Goal: Task Accomplishment & Management: Manage account settings

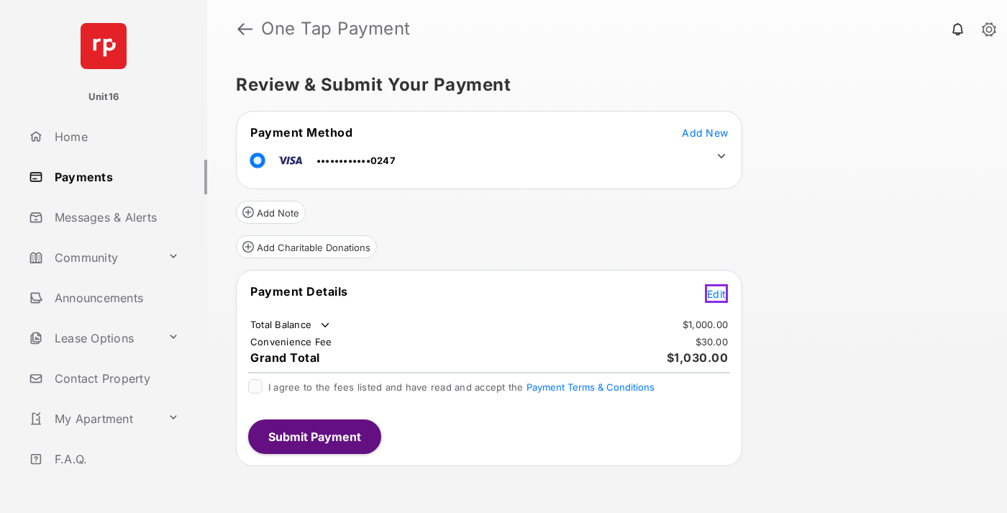
click at [719, 291] on span "Edit" at bounding box center [716, 294] width 19 height 12
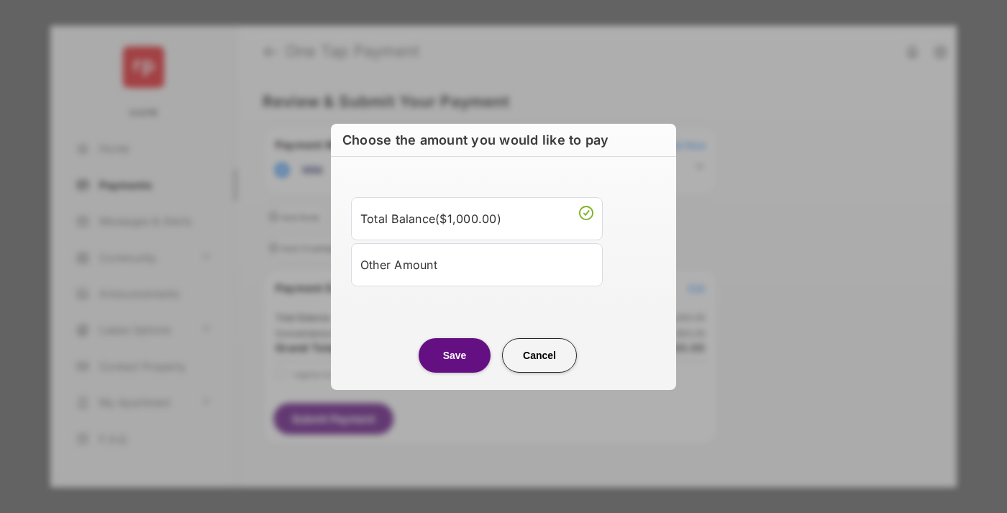
click at [477, 264] on div "Other Amount" at bounding box center [476, 265] width 233 height 24
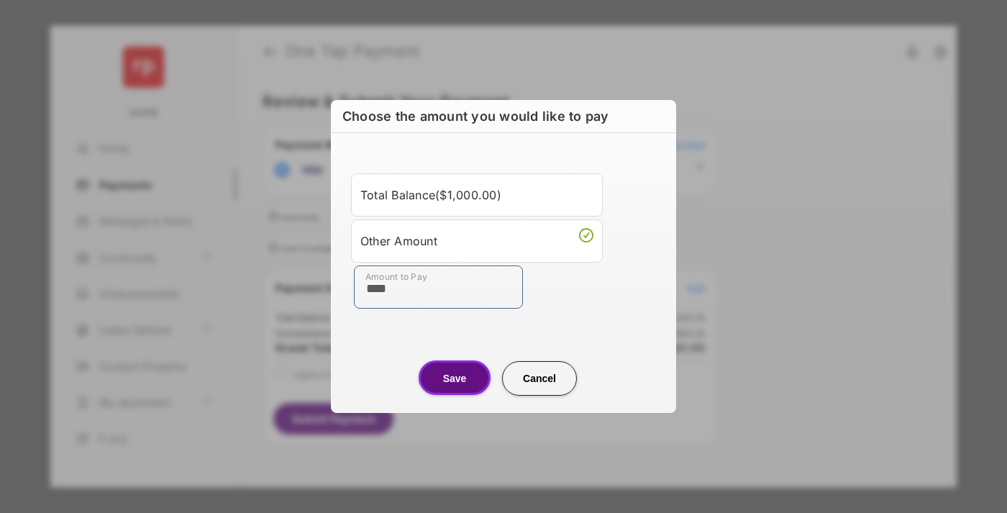
type input "****"
click at [455, 378] on button "Save" at bounding box center [455, 377] width 72 height 35
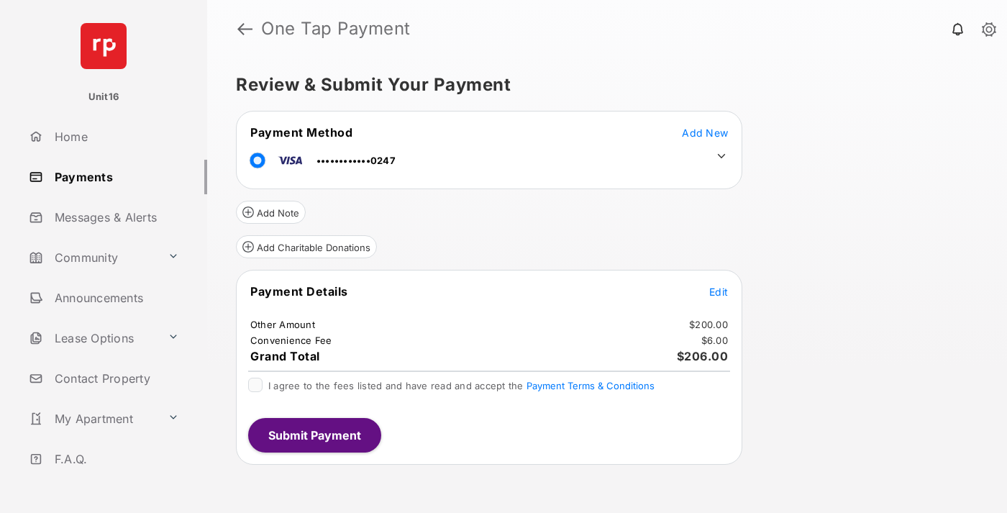
click at [722, 156] on icon at bounding box center [721, 156] width 13 height 13
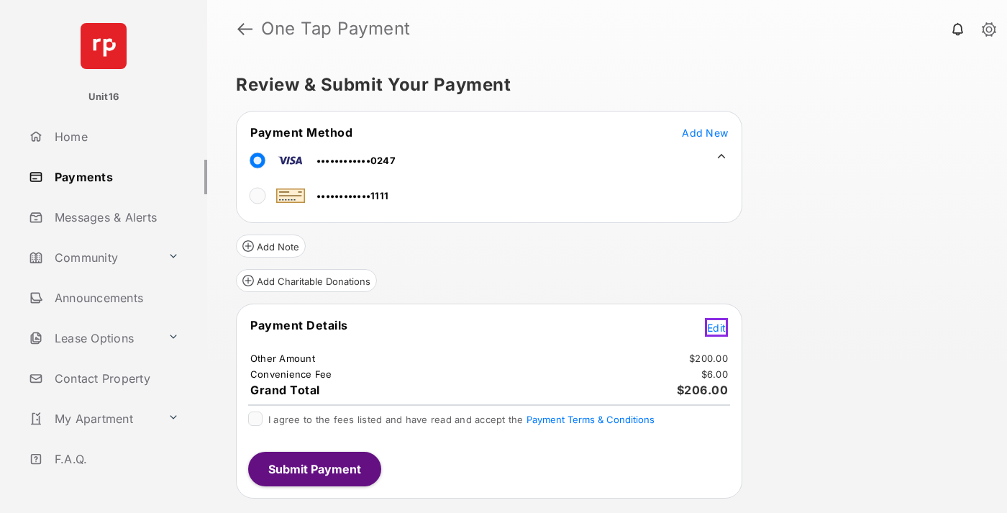
click at [719, 325] on span "Edit" at bounding box center [716, 328] width 19 height 12
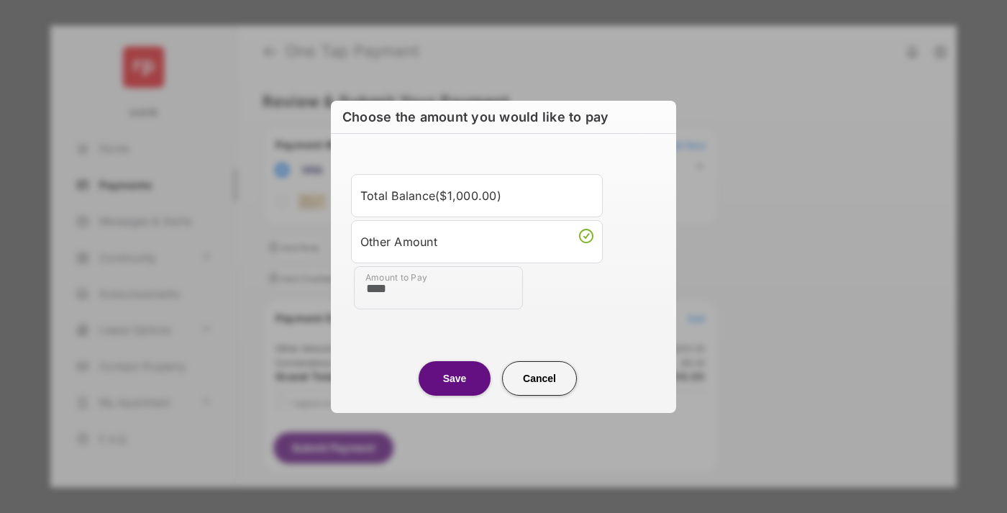
click at [455, 378] on button "Save" at bounding box center [455, 378] width 72 height 35
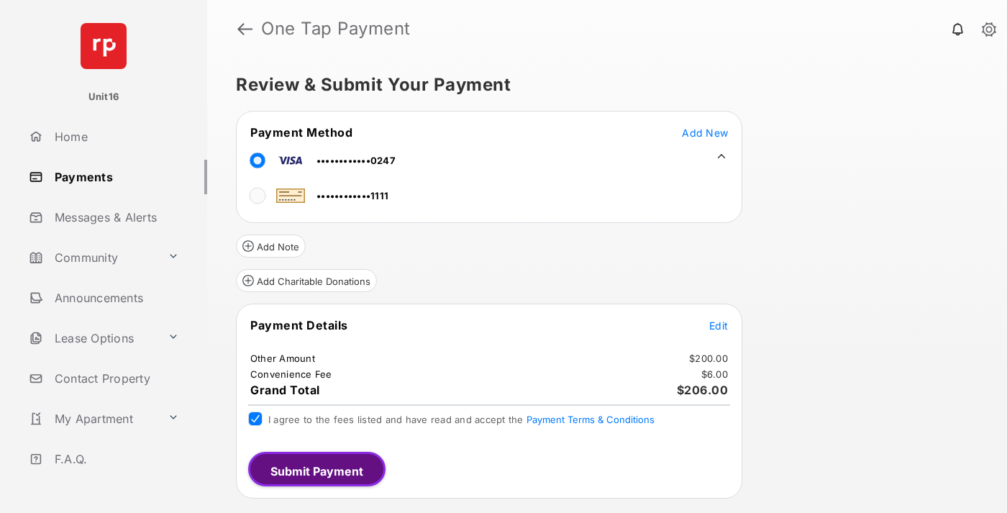
click at [314, 468] on button "Submit Payment" at bounding box center [316, 469] width 137 height 35
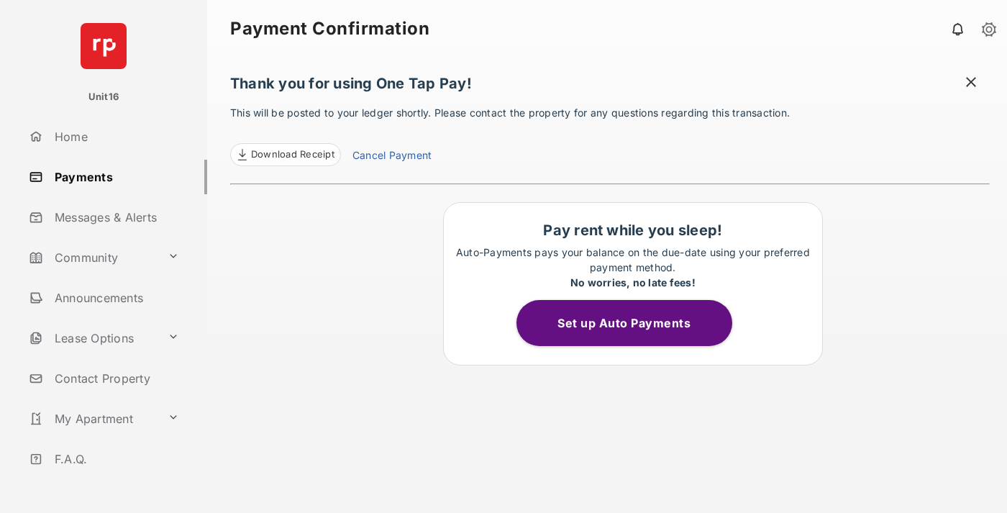
click at [391, 157] on link "Cancel Payment" at bounding box center [392, 156] width 79 height 19
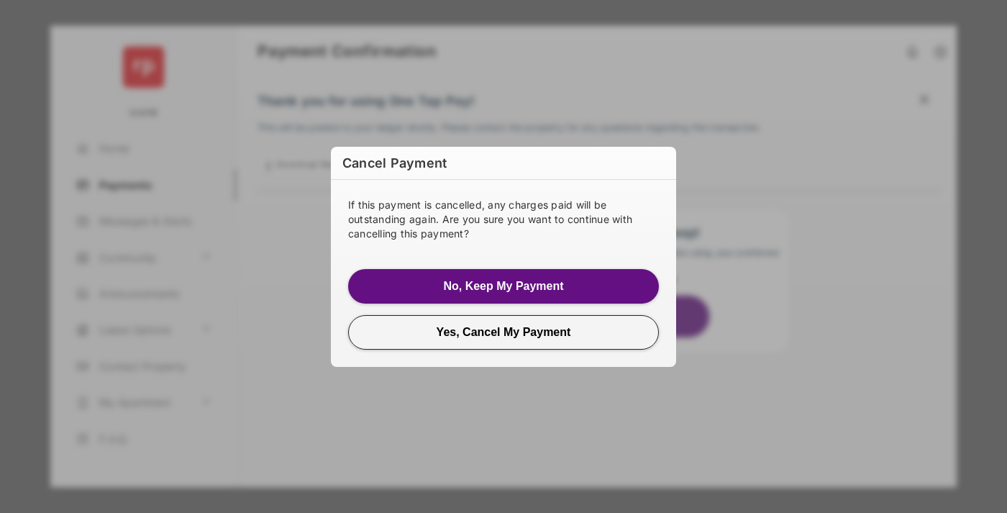
click at [504, 332] on button "Yes, Cancel My Payment" at bounding box center [503, 332] width 311 height 35
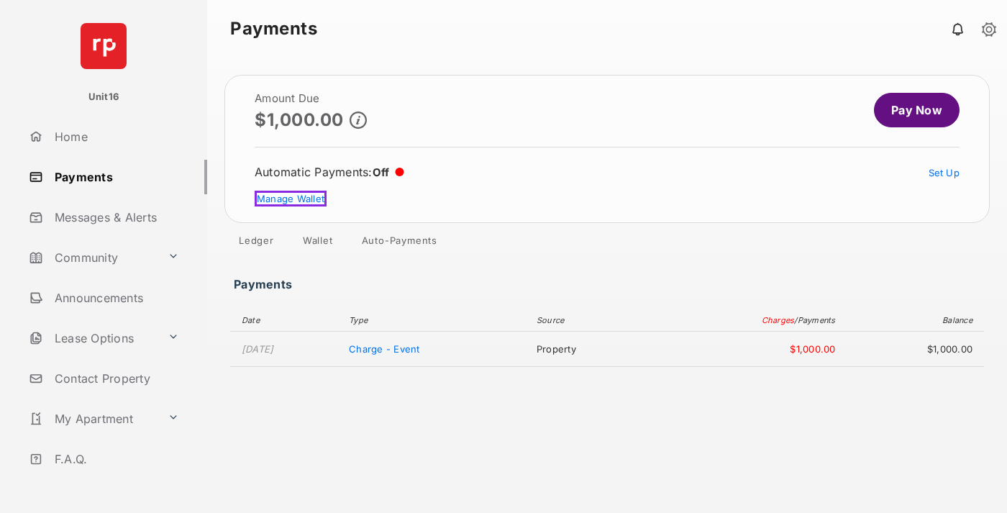
click at [288, 199] on link "Manage Wallet" at bounding box center [291, 199] width 72 height 16
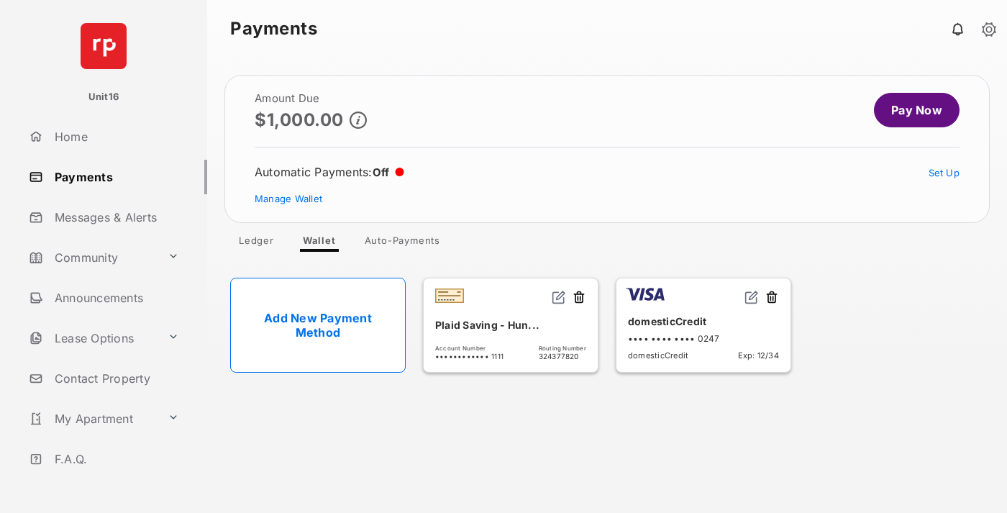
click at [772, 298] on button at bounding box center [772, 298] width 14 height 17
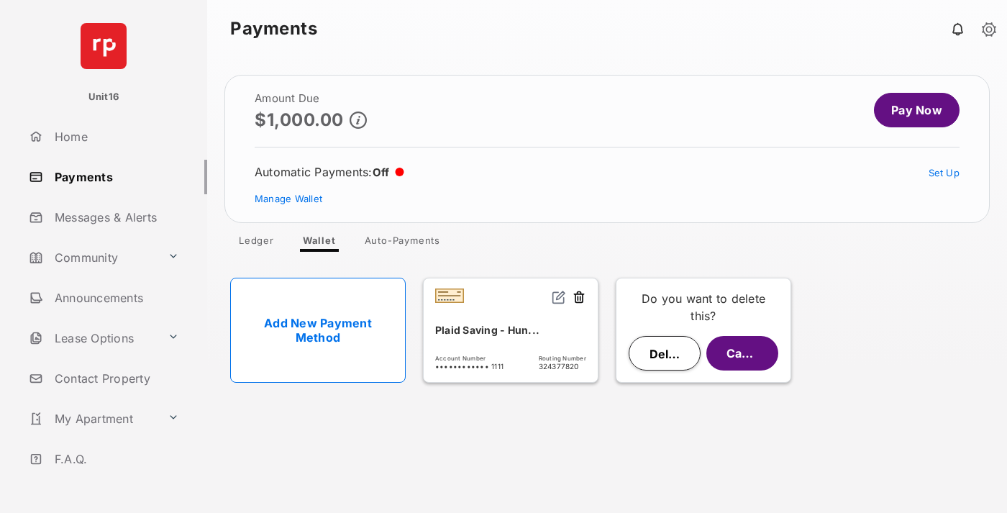
click at [665, 353] on button "Delete" at bounding box center [665, 353] width 72 height 35
